Goal: Navigation & Orientation: Find specific page/section

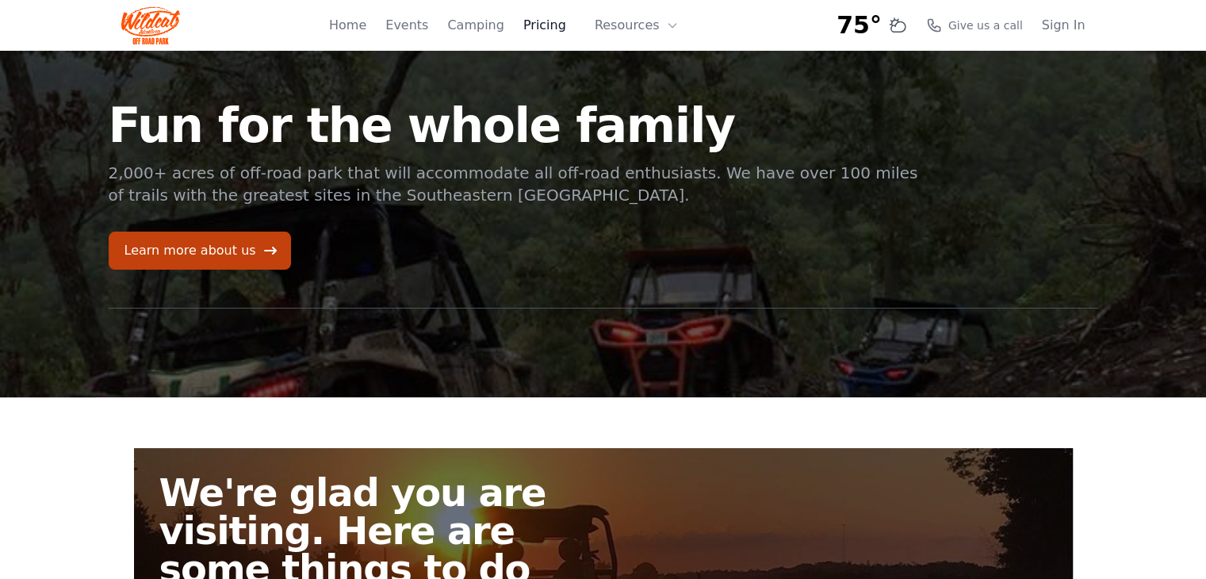
click at [554, 25] on link "Pricing" at bounding box center [544, 25] width 43 height 19
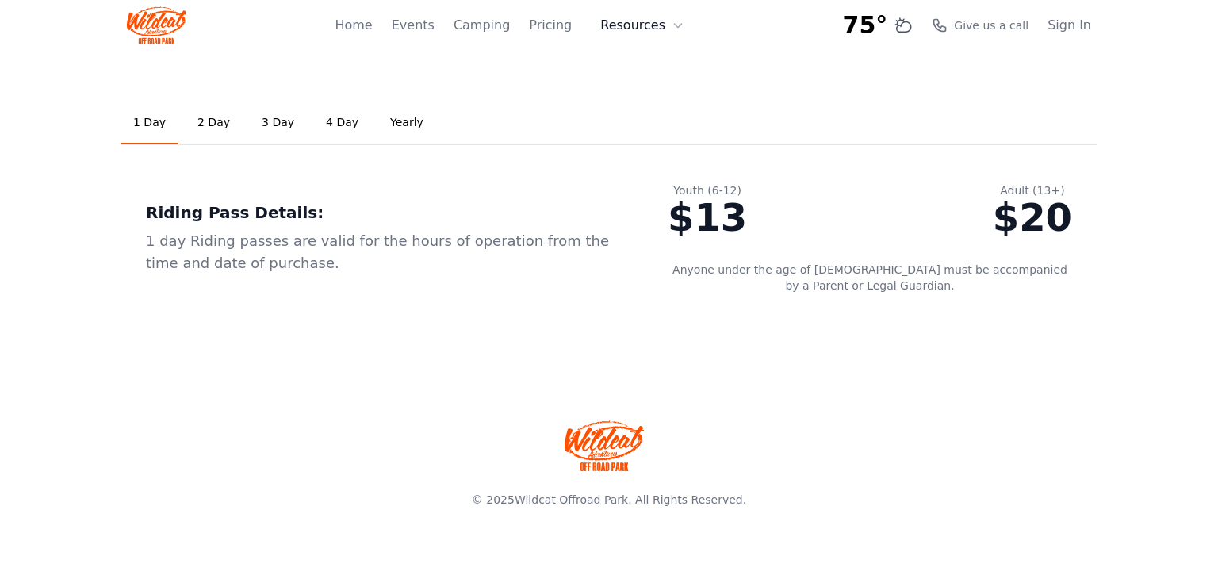
click at [619, 30] on button "Resources" at bounding box center [642, 26] width 103 height 32
click at [570, 25] on link "Pricing" at bounding box center [550, 25] width 43 height 19
click at [491, 24] on link "Camping" at bounding box center [482, 25] width 56 height 19
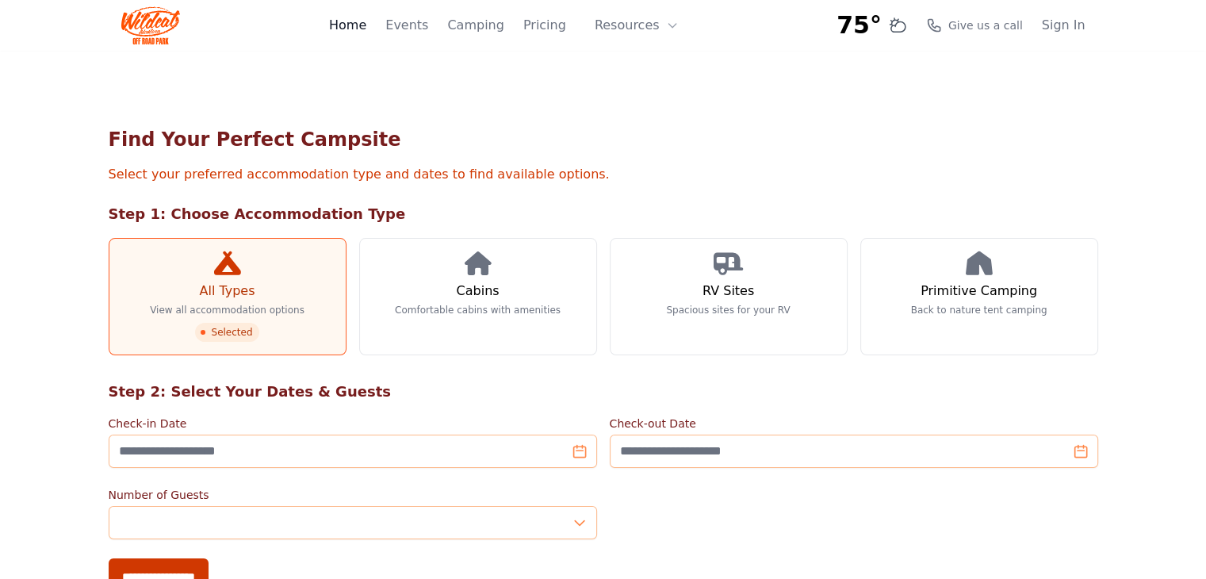
click at [360, 29] on link "Home" at bounding box center [347, 25] width 37 height 19
